Goal: Task Accomplishment & Management: Manage account settings

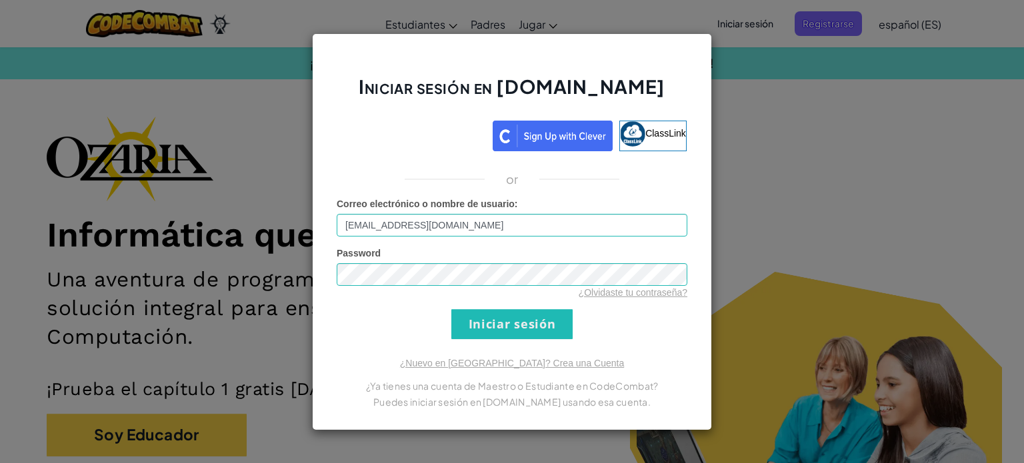
click at [355, 338] on form "Correo electrónico o nombre de usuario : al07132530@tecmilenio.mx Password ¿Olv…" at bounding box center [512, 268] width 351 height 142
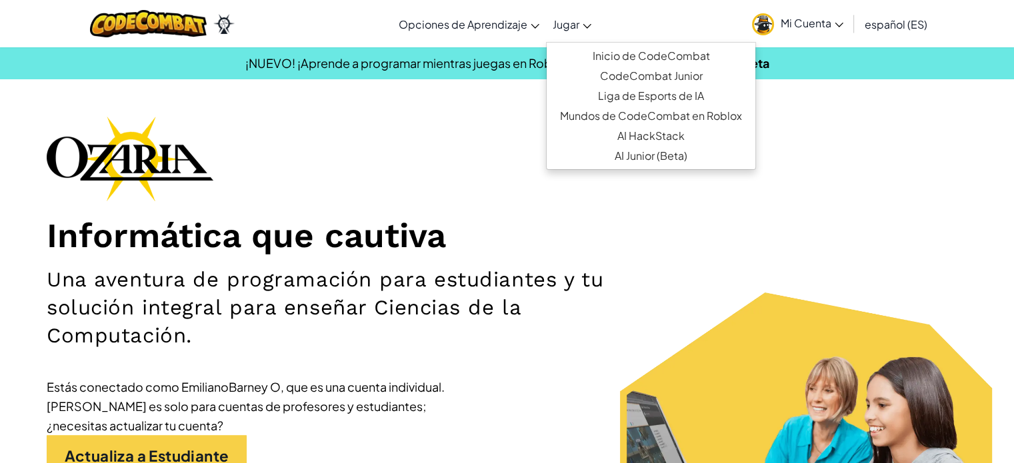
click at [579, 23] on link "Jugar" at bounding box center [572, 24] width 52 height 36
click at [924, 192] on div "Informática que cautiva Una aventura de programación para estudiantes y tu solu…" at bounding box center [507, 331] width 920 height 430
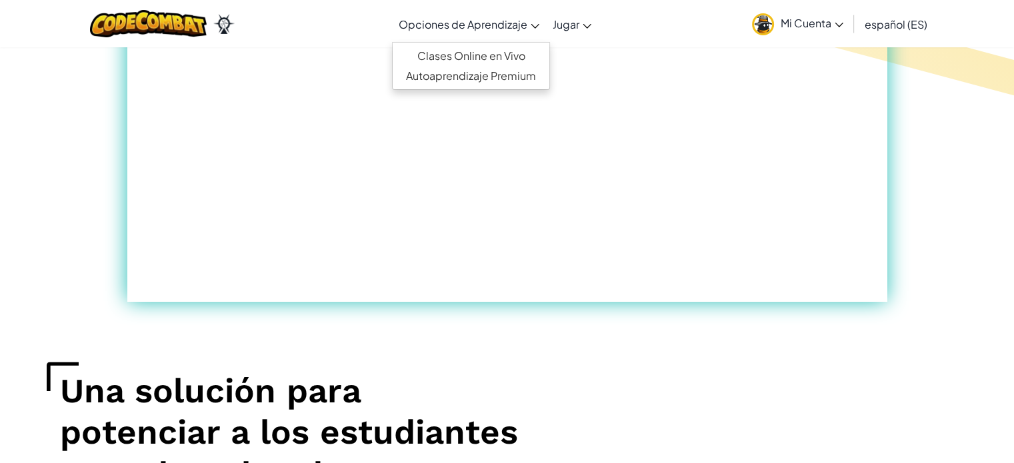
scroll to position [1000, 0]
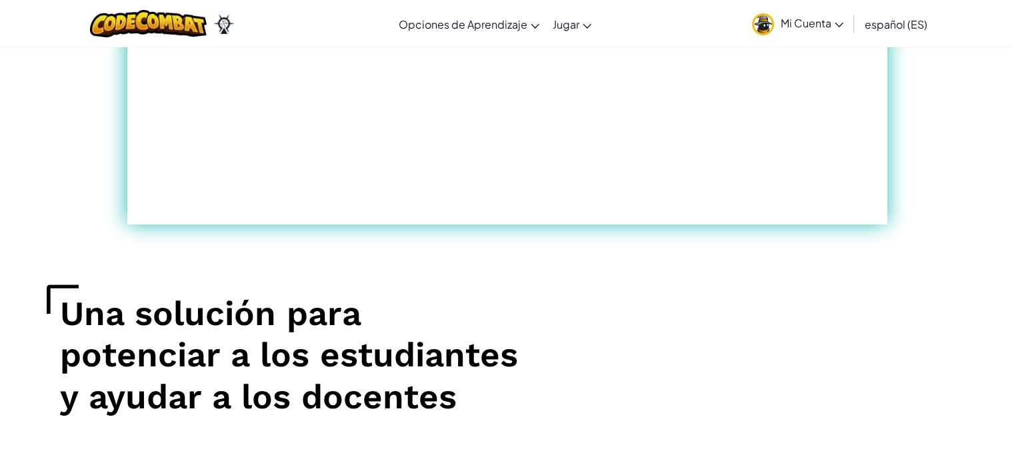
click at [816, 25] on span "Mi Cuenta" at bounding box center [811, 23] width 63 height 14
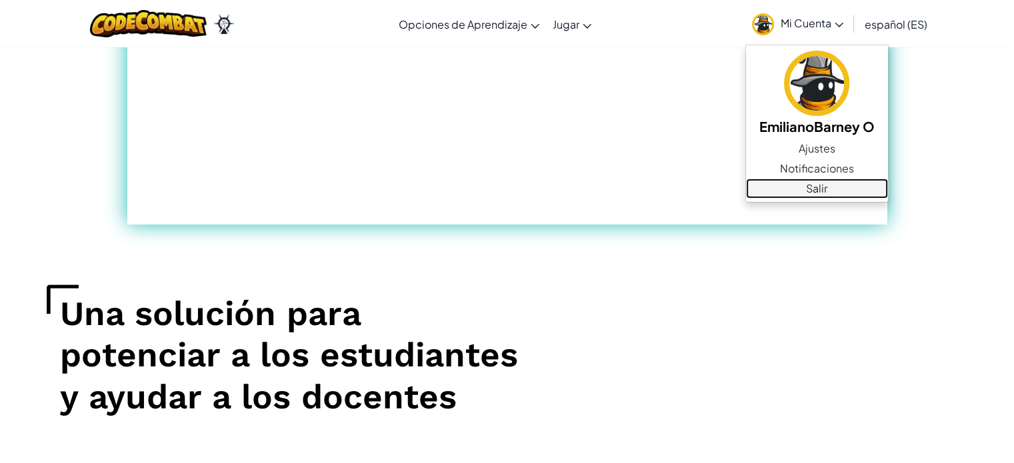
click at [837, 193] on link "Salir" at bounding box center [817, 189] width 142 height 20
